Goal: Task Accomplishment & Management: Complete application form

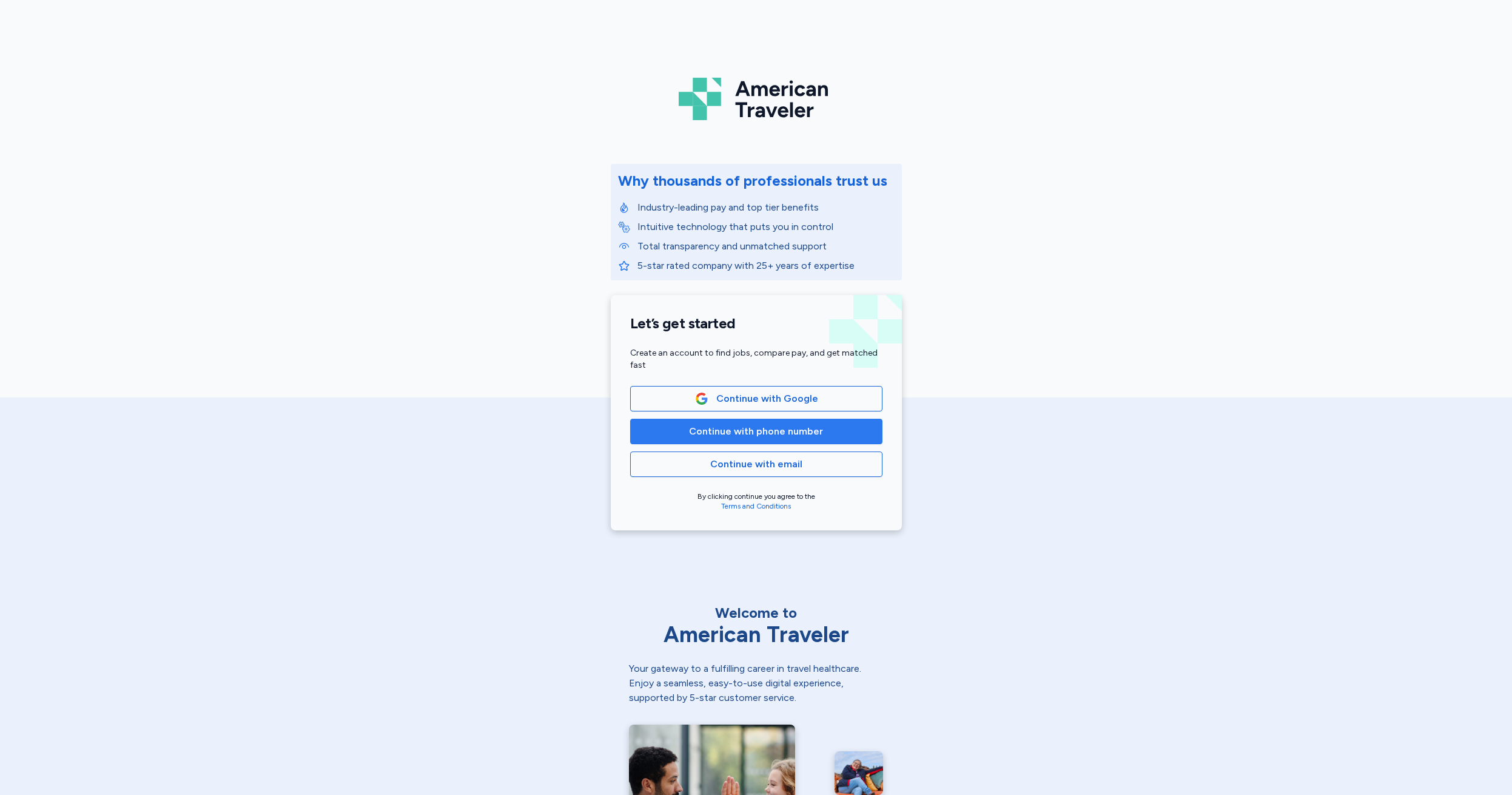
click at [770, 435] on span "Continue with phone number" at bounding box center [756, 432] width 134 height 15
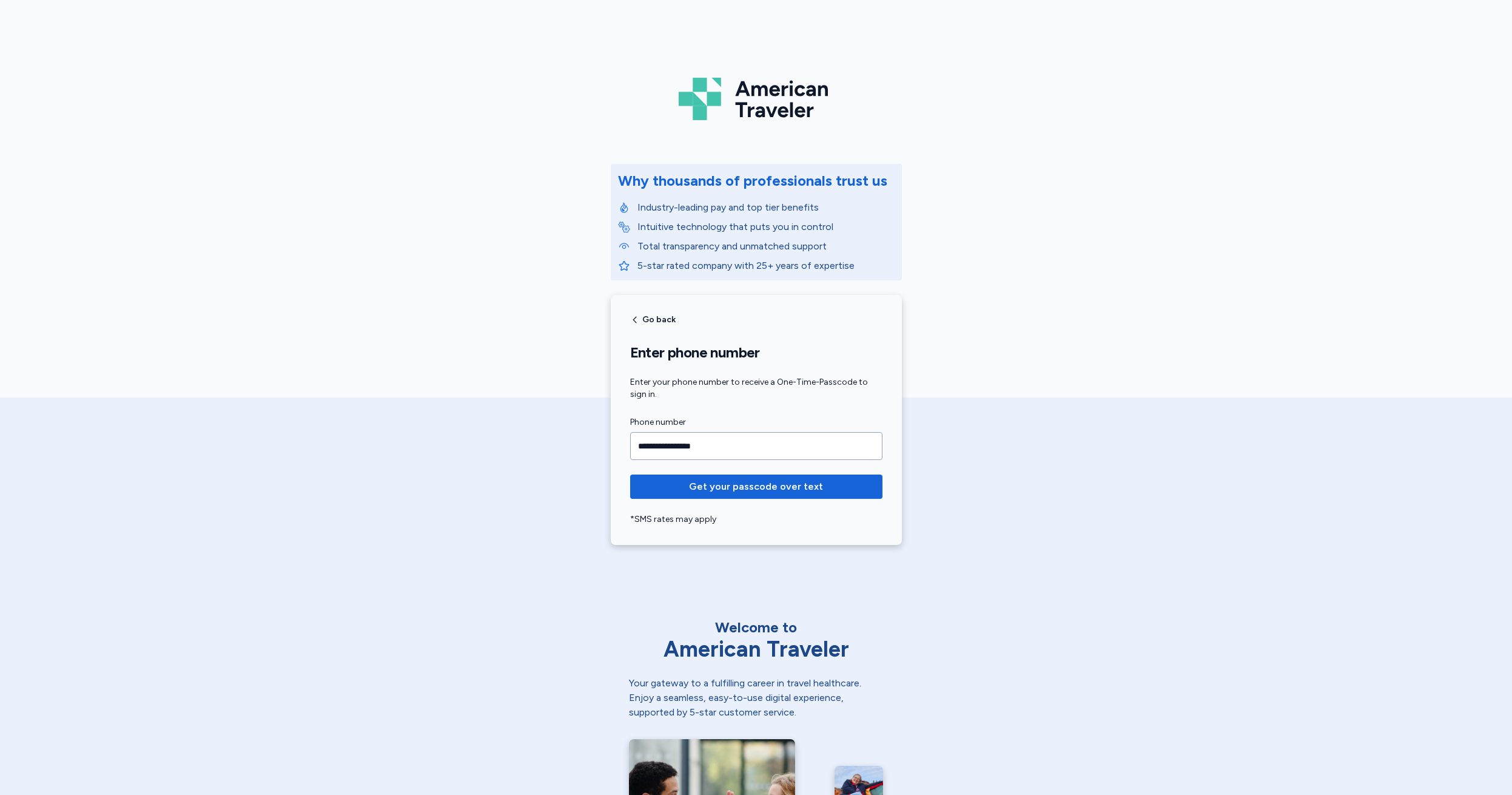
type input "**********"
click at [751, 487] on button "Get your passcode over text" at bounding box center [756, 486] width 253 height 24
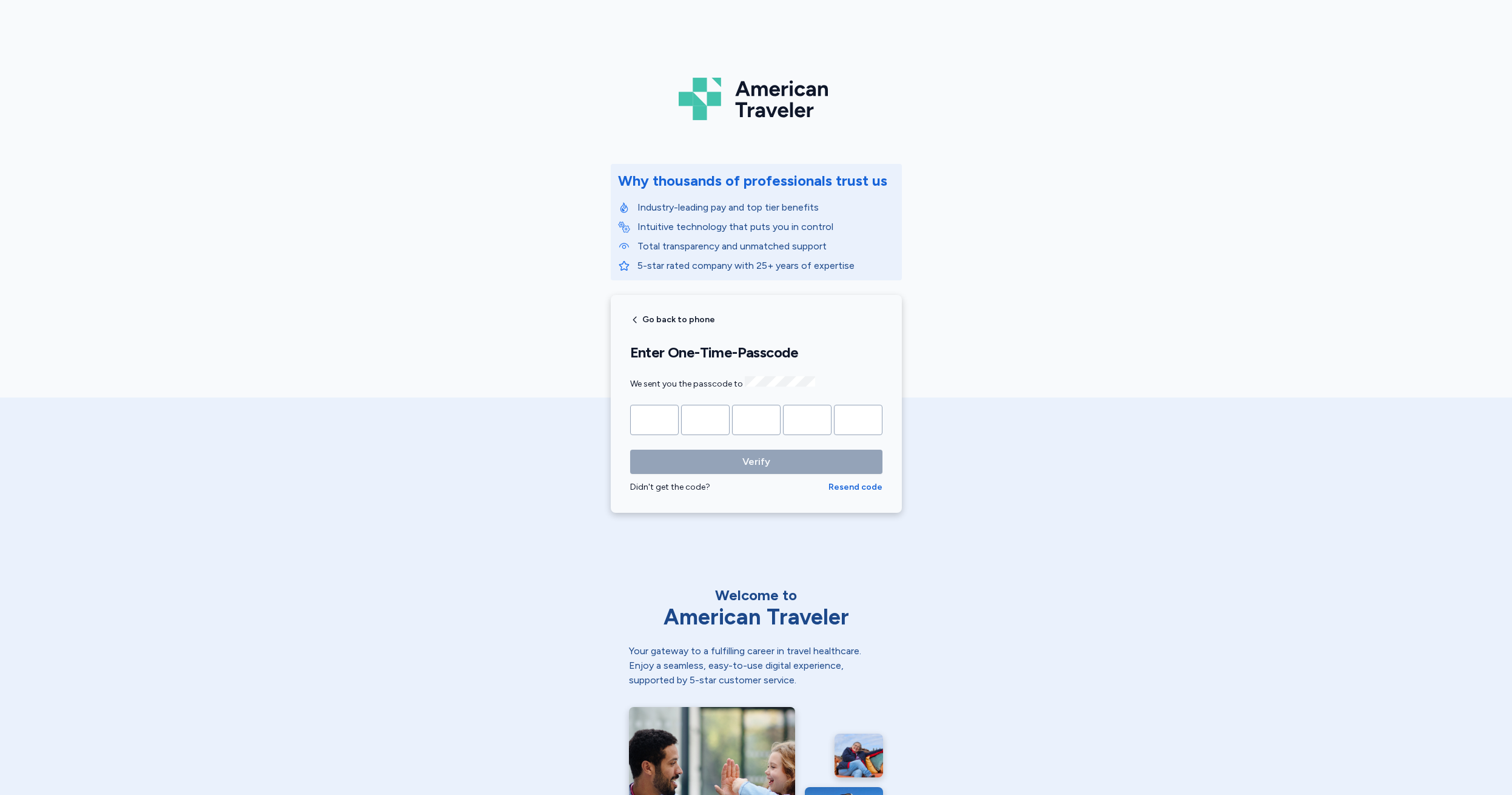
type input "*"
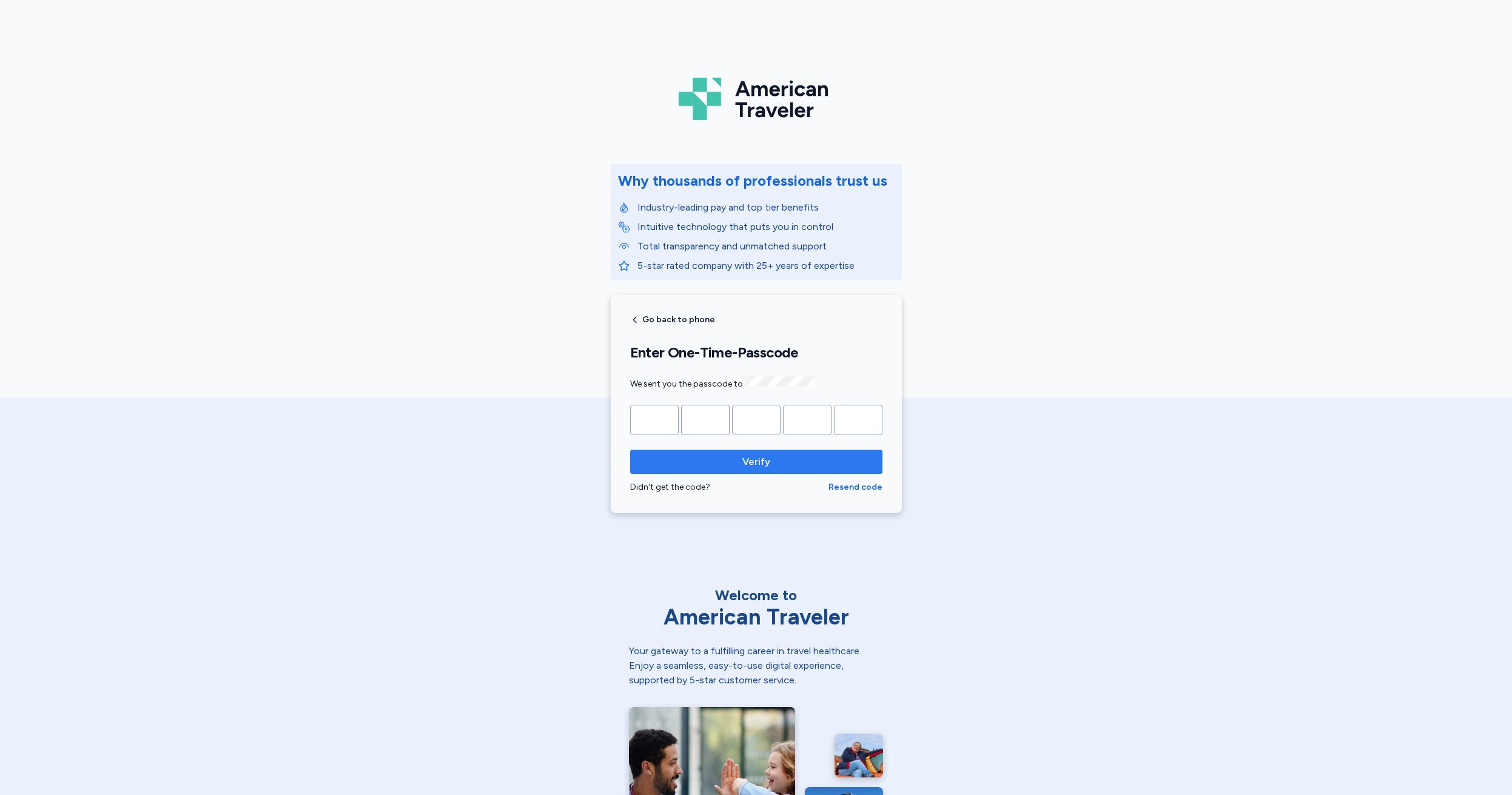
click at [746, 456] on span "Verify" at bounding box center [756, 462] width 28 height 15
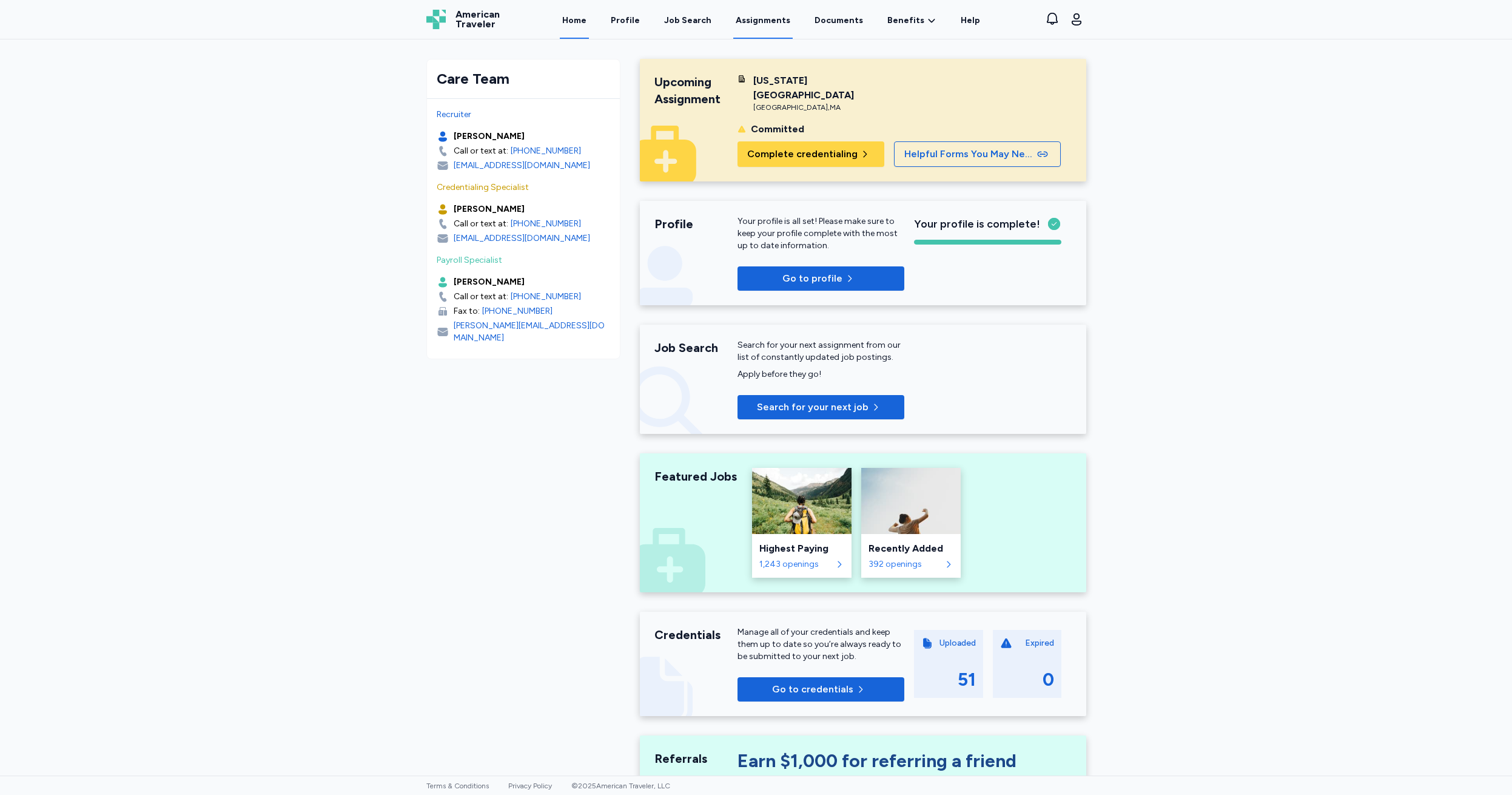
click at [758, 19] on link "Assignments" at bounding box center [763, 20] width 60 height 38
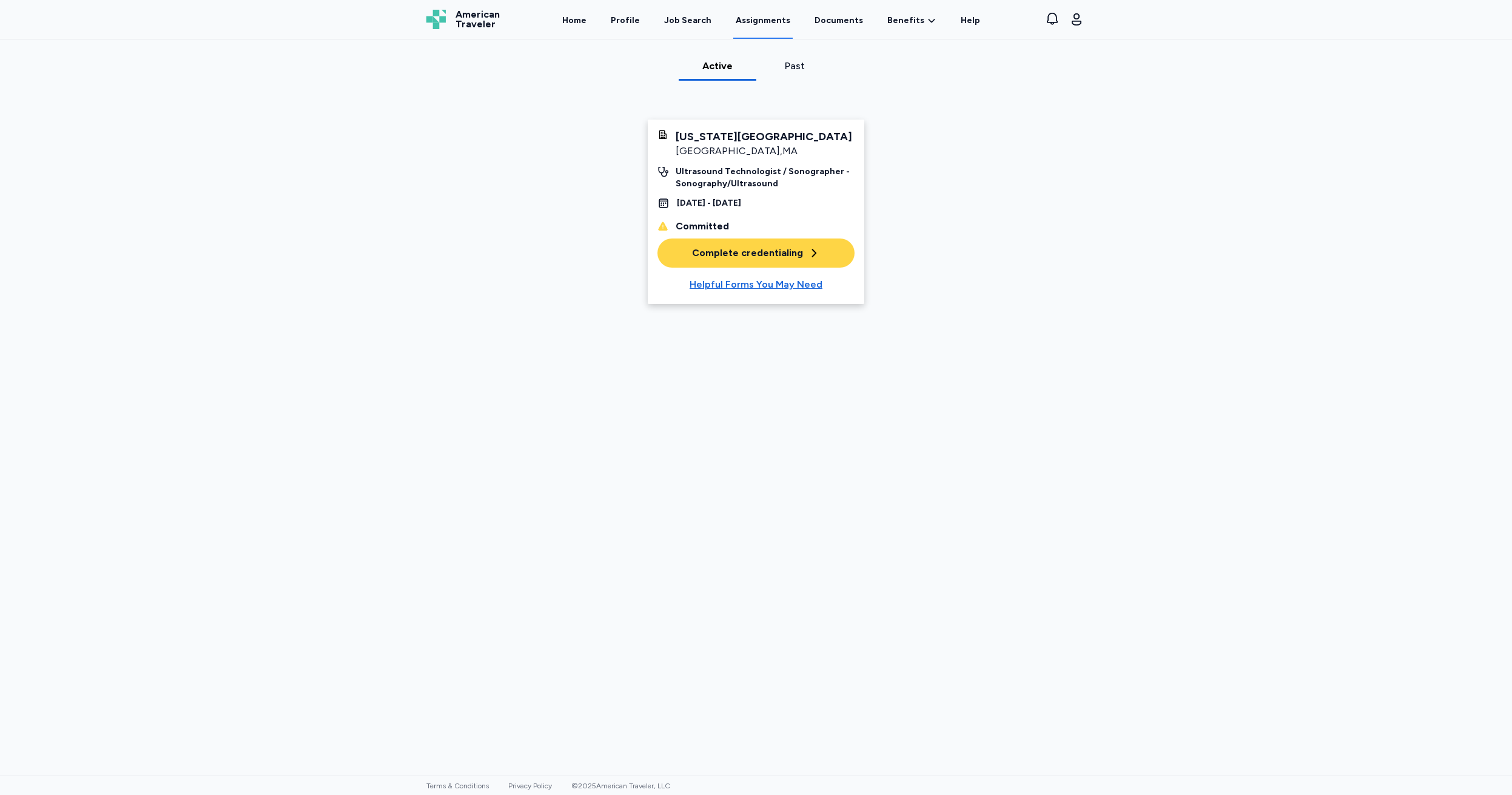
click at [724, 136] on div "[US_STATE][GEOGRAPHIC_DATA]" at bounding box center [764, 136] width 177 height 15
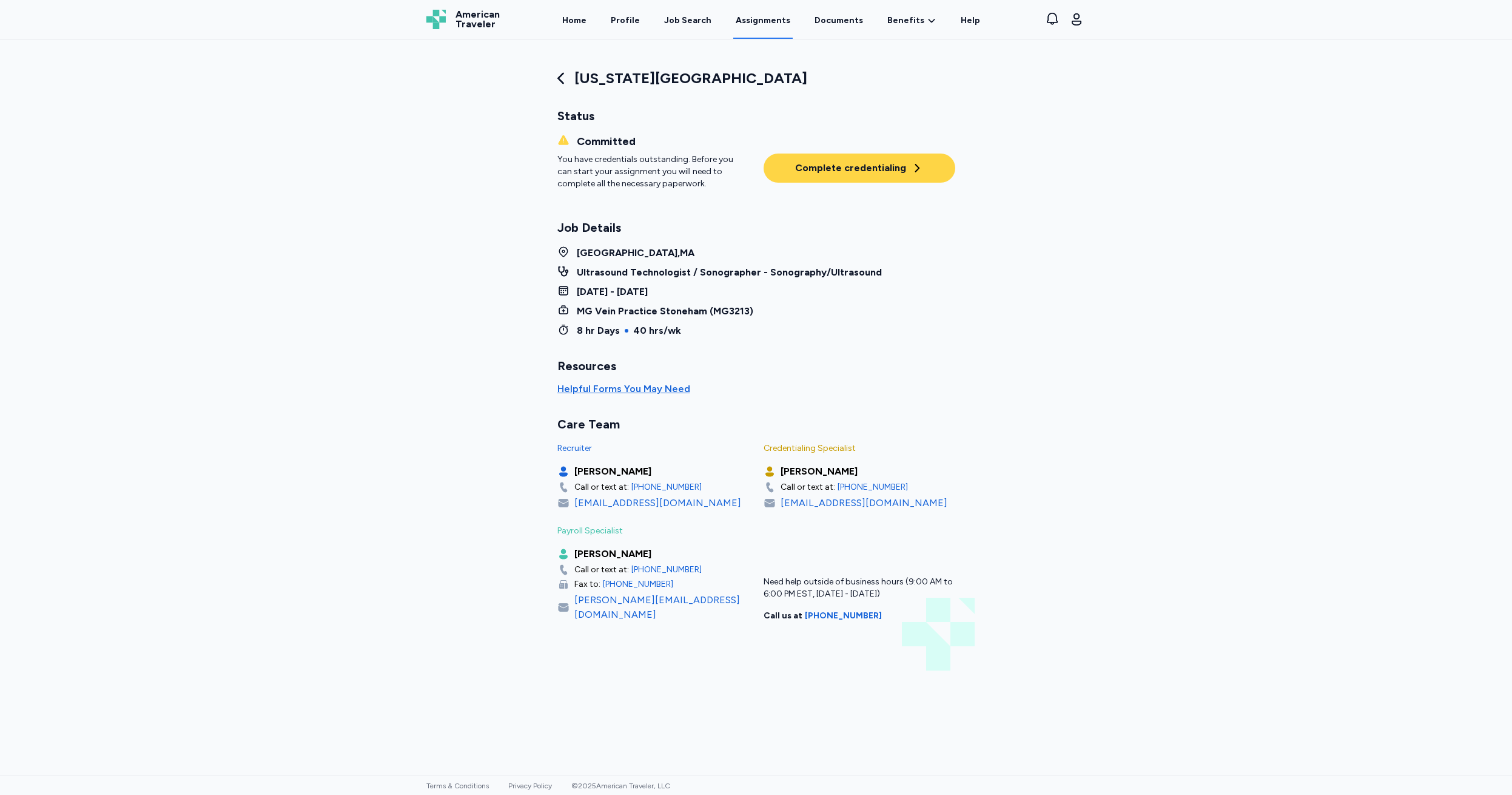
click at [587, 292] on div "[DATE] - [DATE]" at bounding box center [612, 292] width 71 height 15
click at [834, 167] on div "Complete credentialing" at bounding box center [859, 168] width 128 height 15
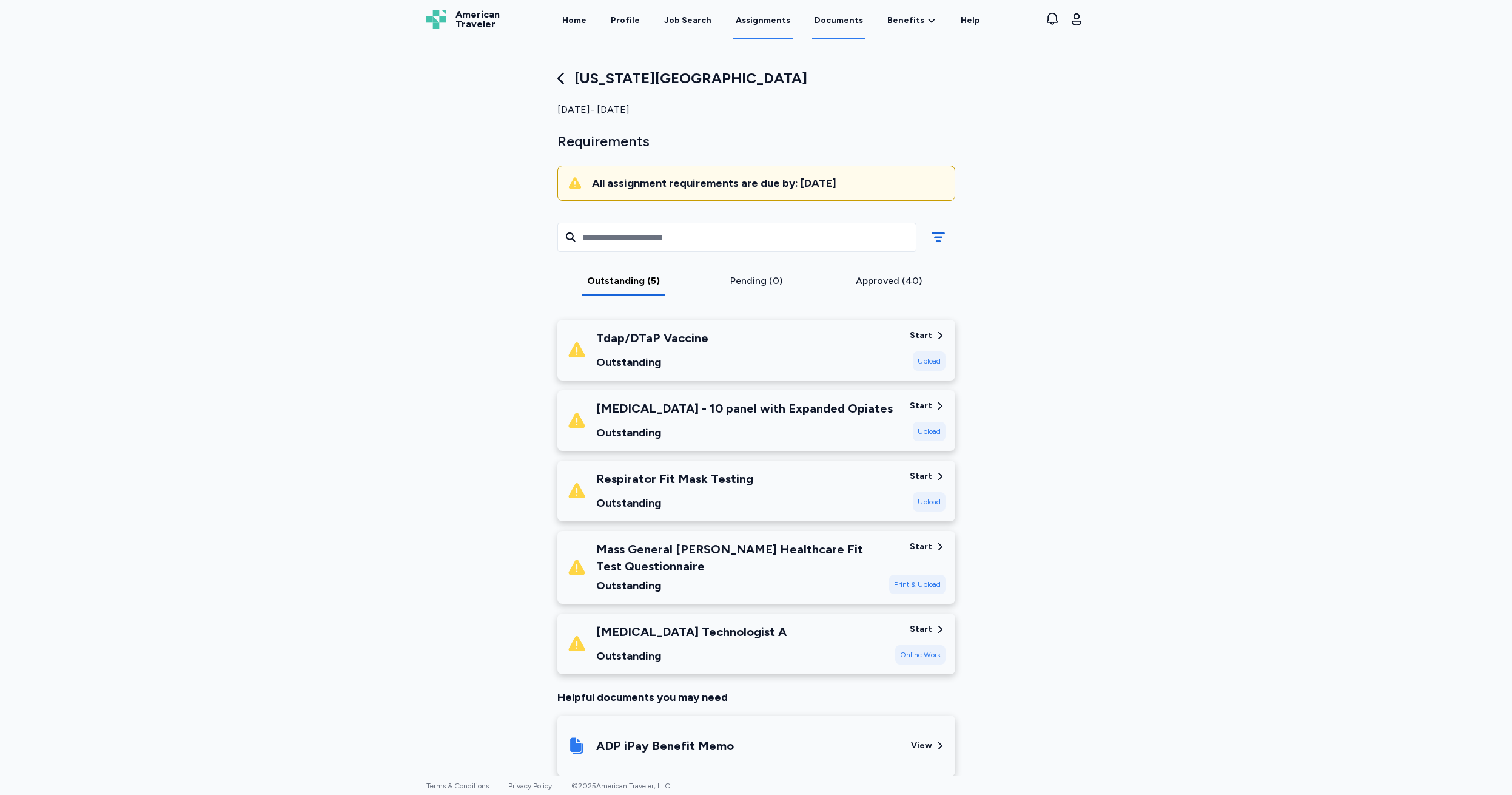
click at [854, 19] on link "Documents" at bounding box center [839, 20] width 53 height 38
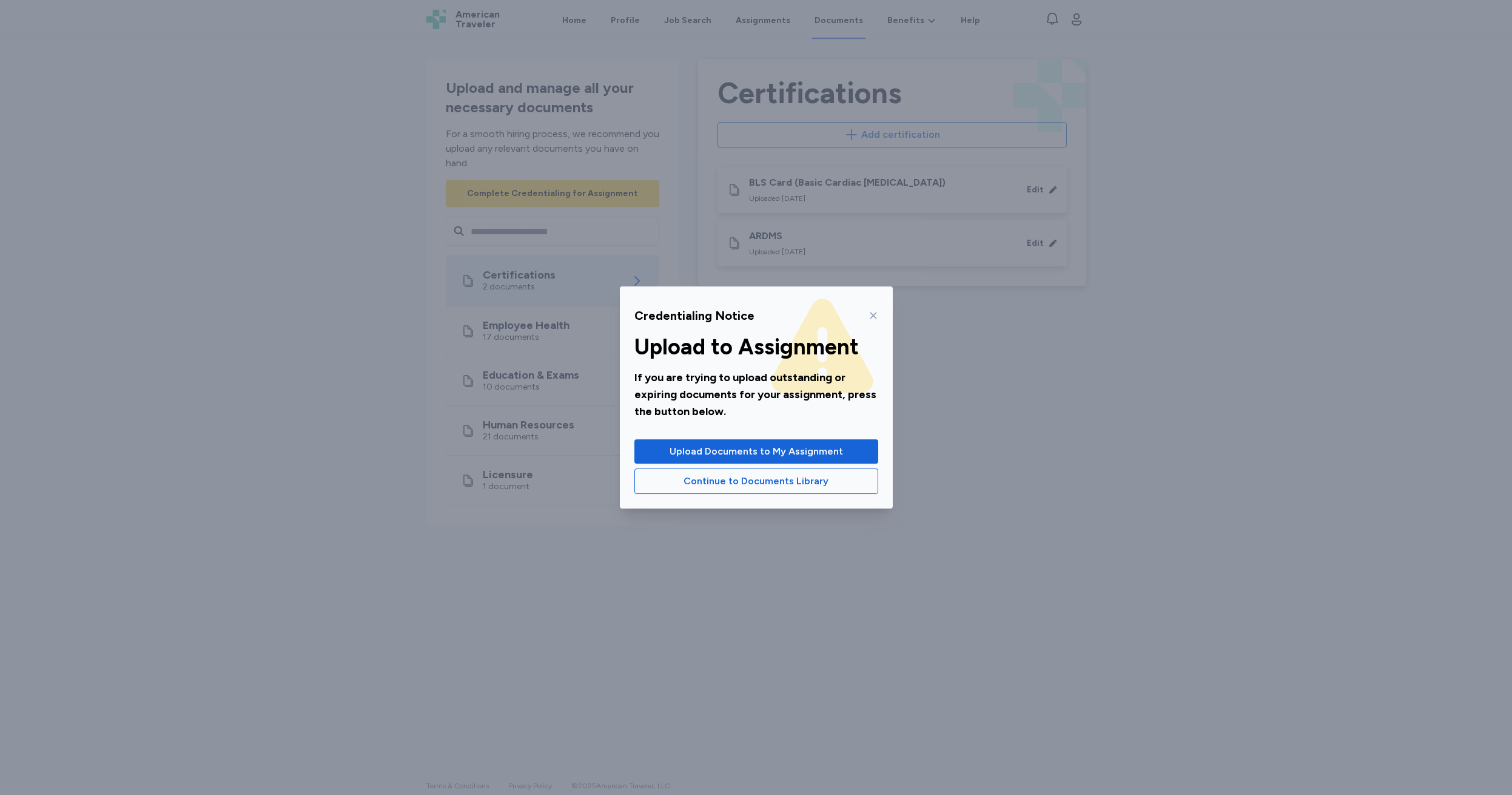
click at [874, 316] on icon at bounding box center [873, 315] width 7 height 7
